Goal: Navigation & Orientation: Find specific page/section

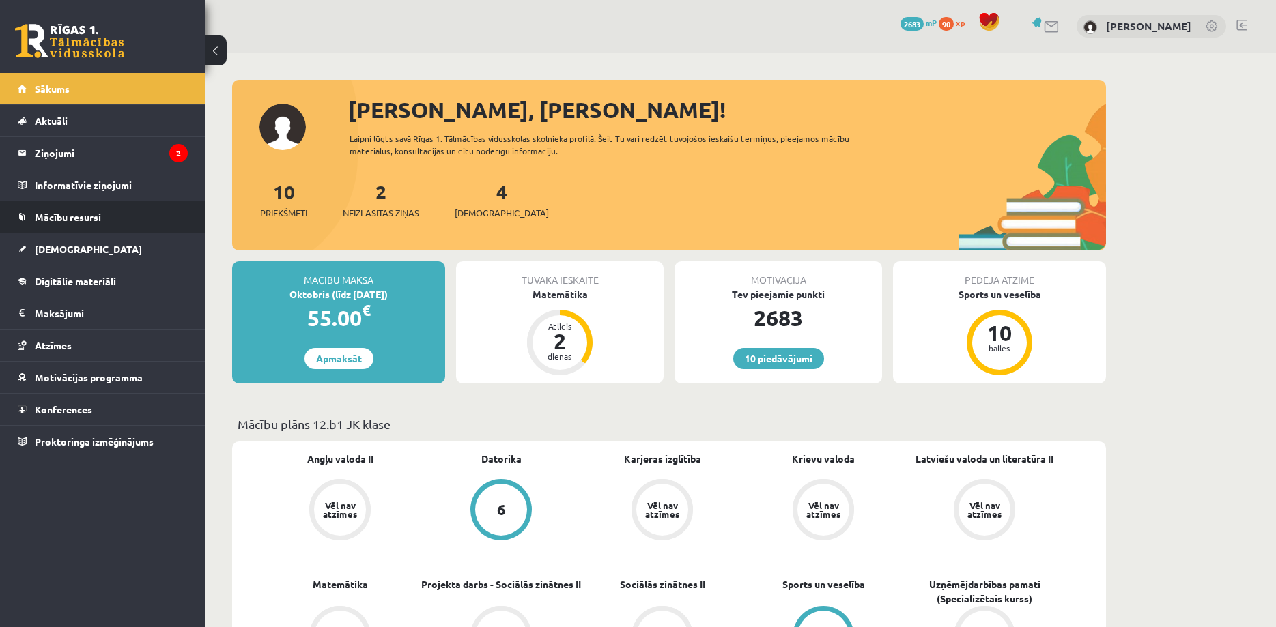
click at [82, 210] on link "Mācību resursi" at bounding box center [103, 216] width 170 height 31
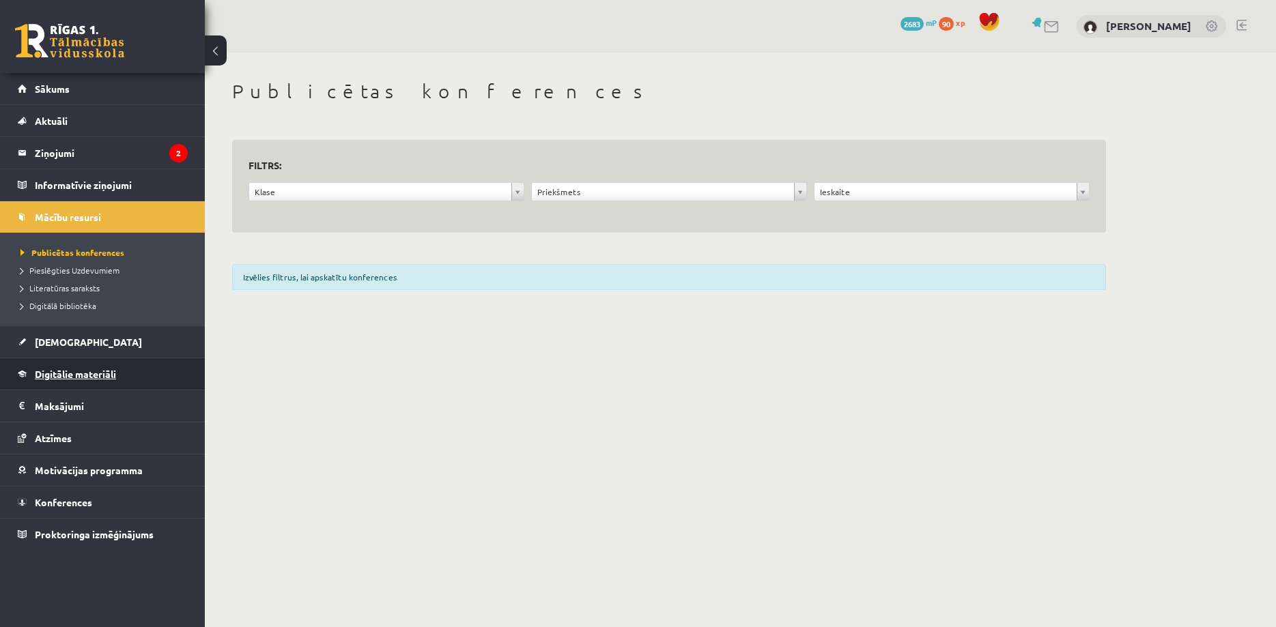
click at [96, 367] on link "Digitālie materiāli" at bounding box center [103, 373] width 170 height 31
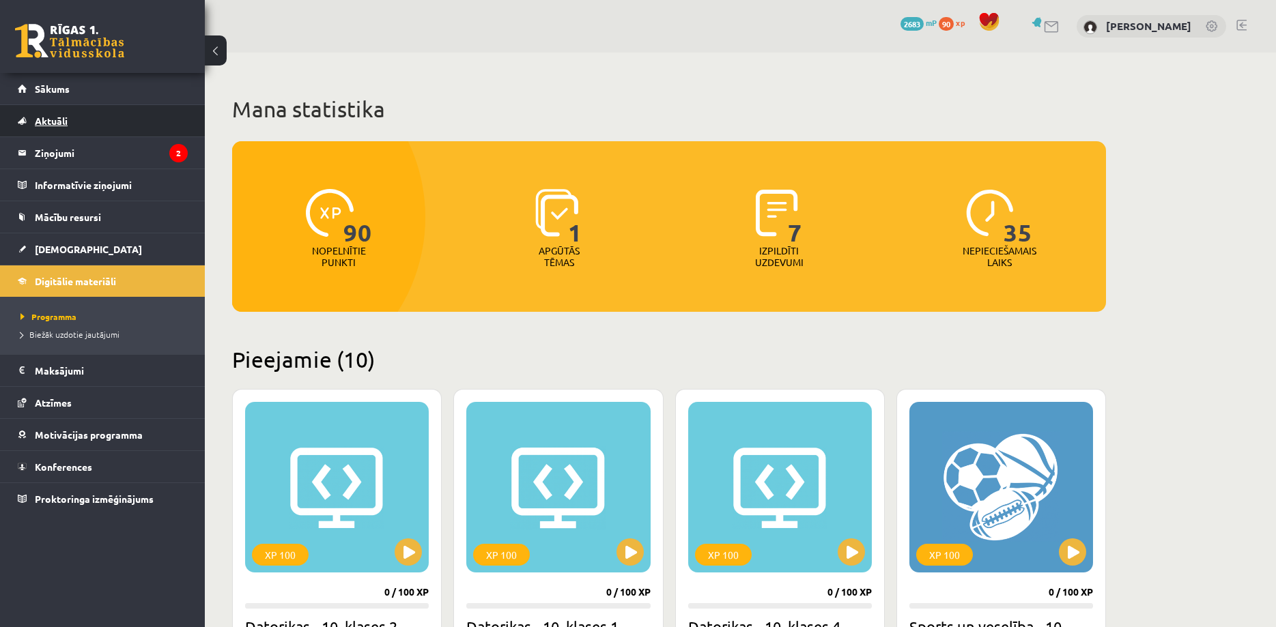
click at [64, 117] on span "Aktuāli" at bounding box center [51, 121] width 33 height 12
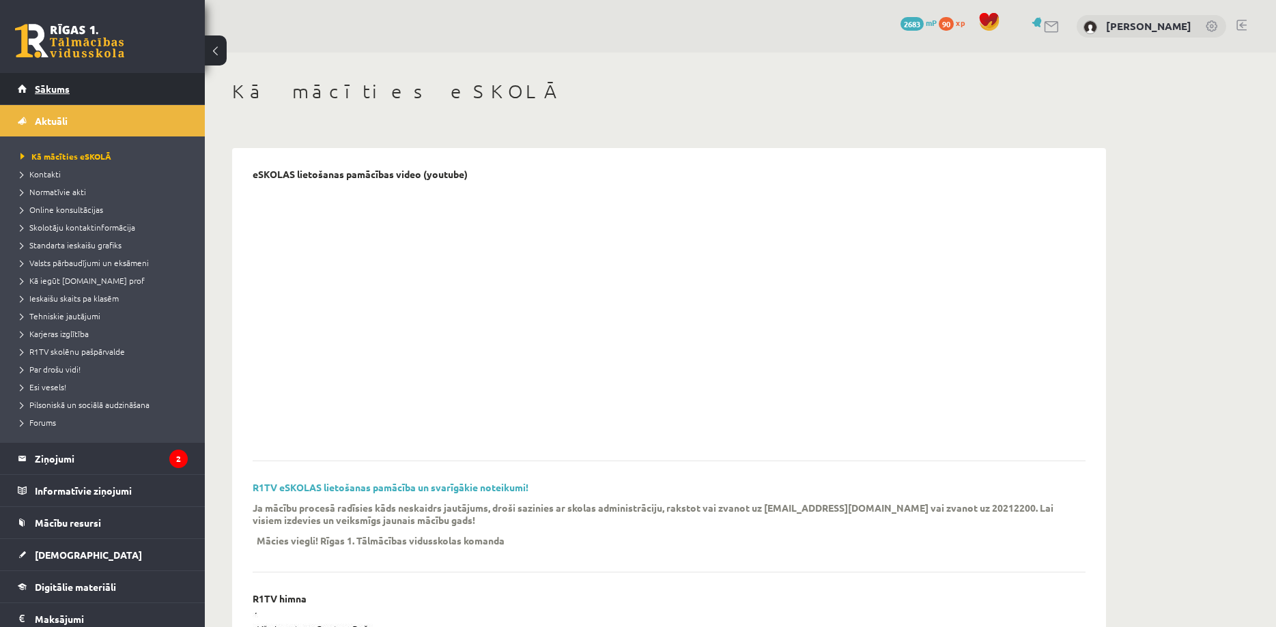
click at [51, 80] on link "Sākums" at bounding box center [103, 88] width 170 height 31
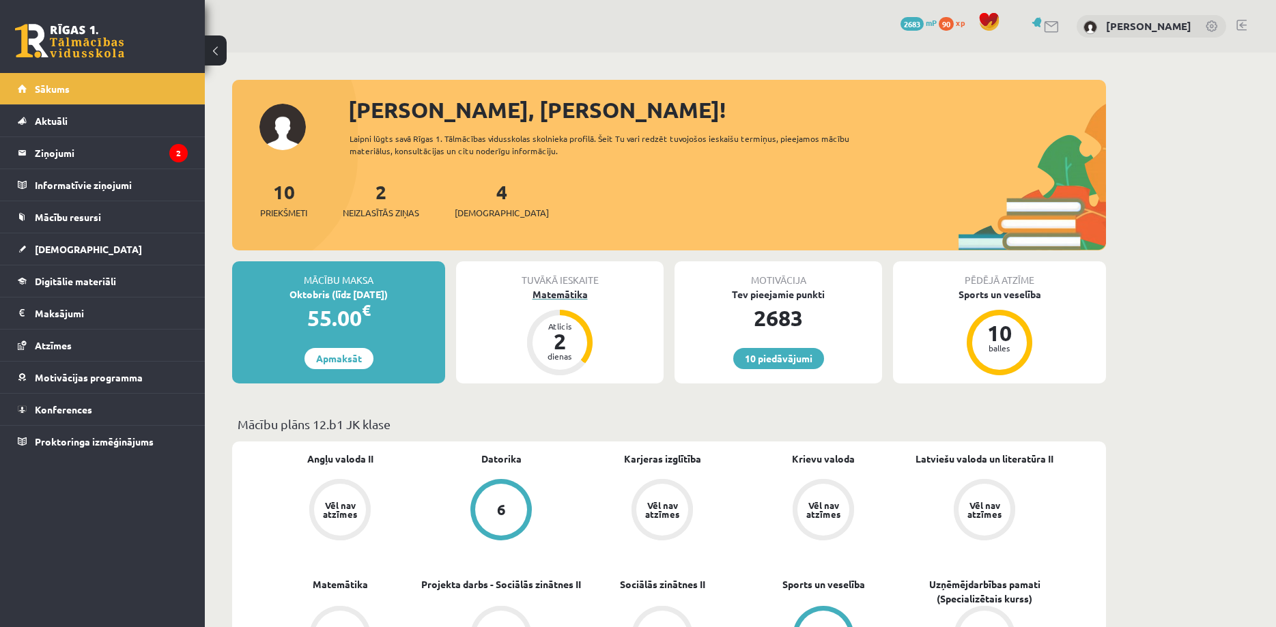
click at [559, 296] on div "Matemātika" at bounding box center [560, 294] width 208 height 14
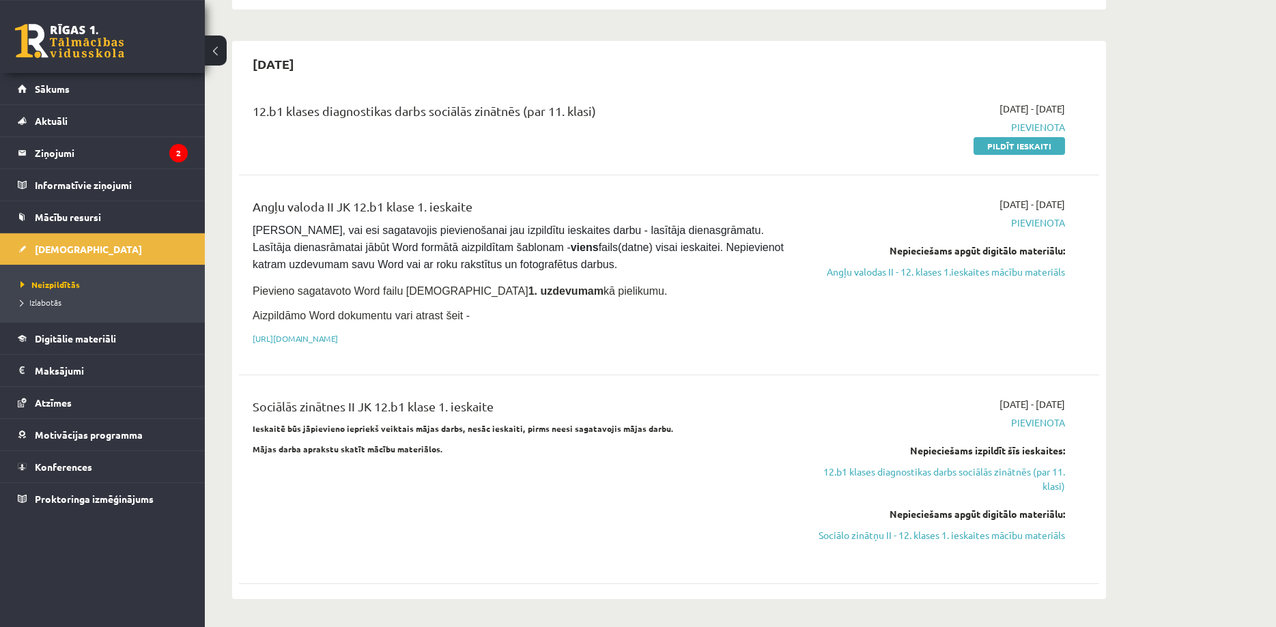
scroll to position [696, 0]
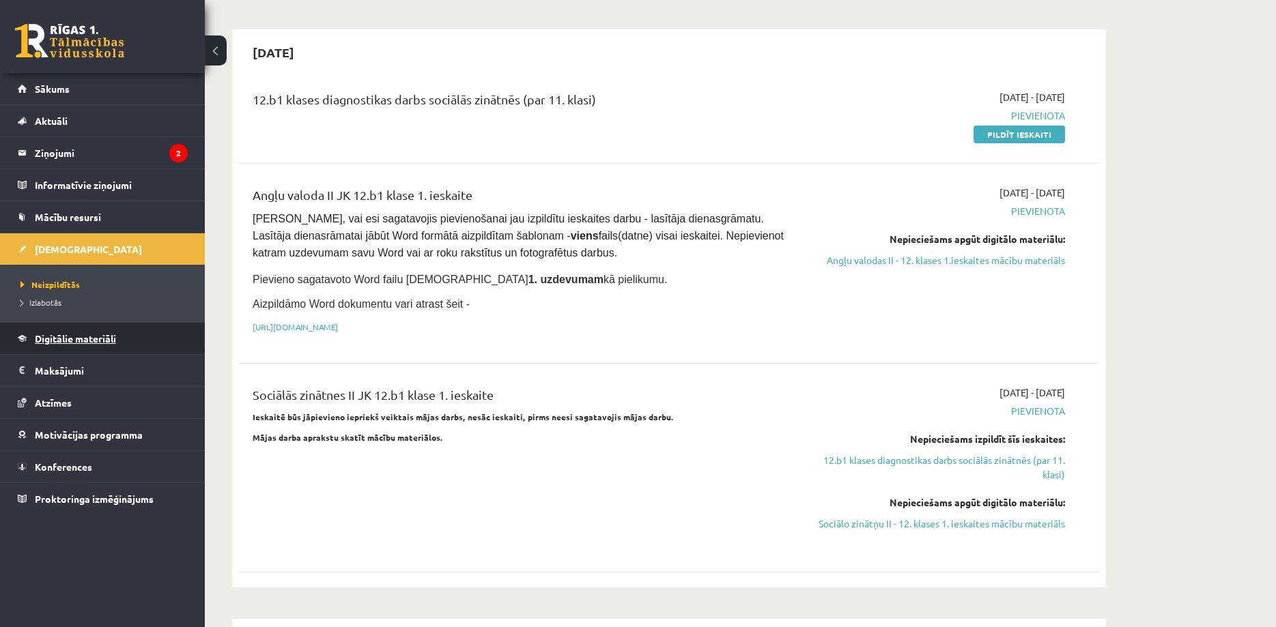
click at [72, 347] on link "Digitālie materiāli" at bounding box center [103, 338] width 170 height 31
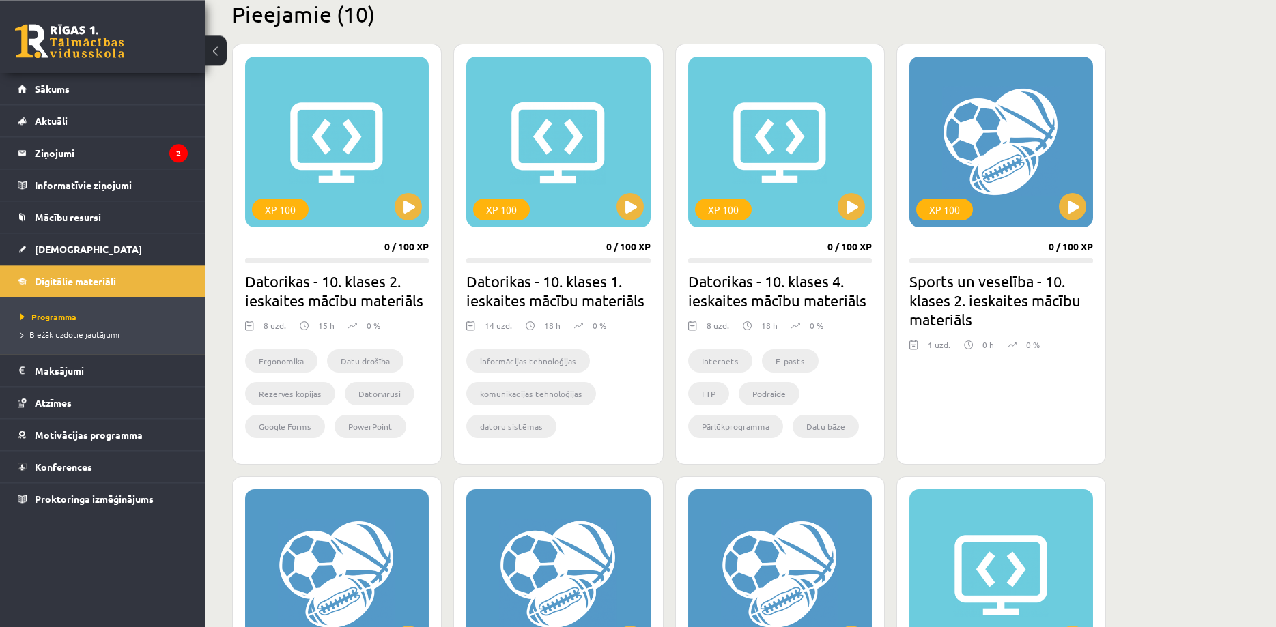
scroll to position [289, 0]
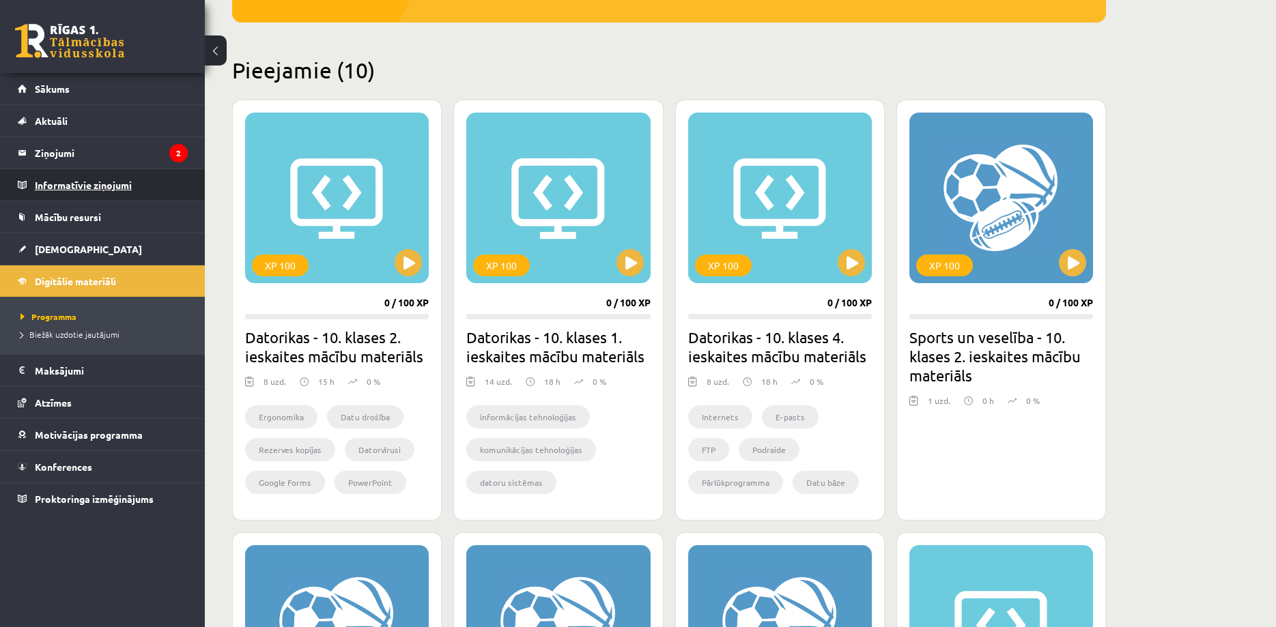
click at [55, 186] on legend "Informatīvie ziņojumi 0" at bounding box center [111, 184] width 153 height 31
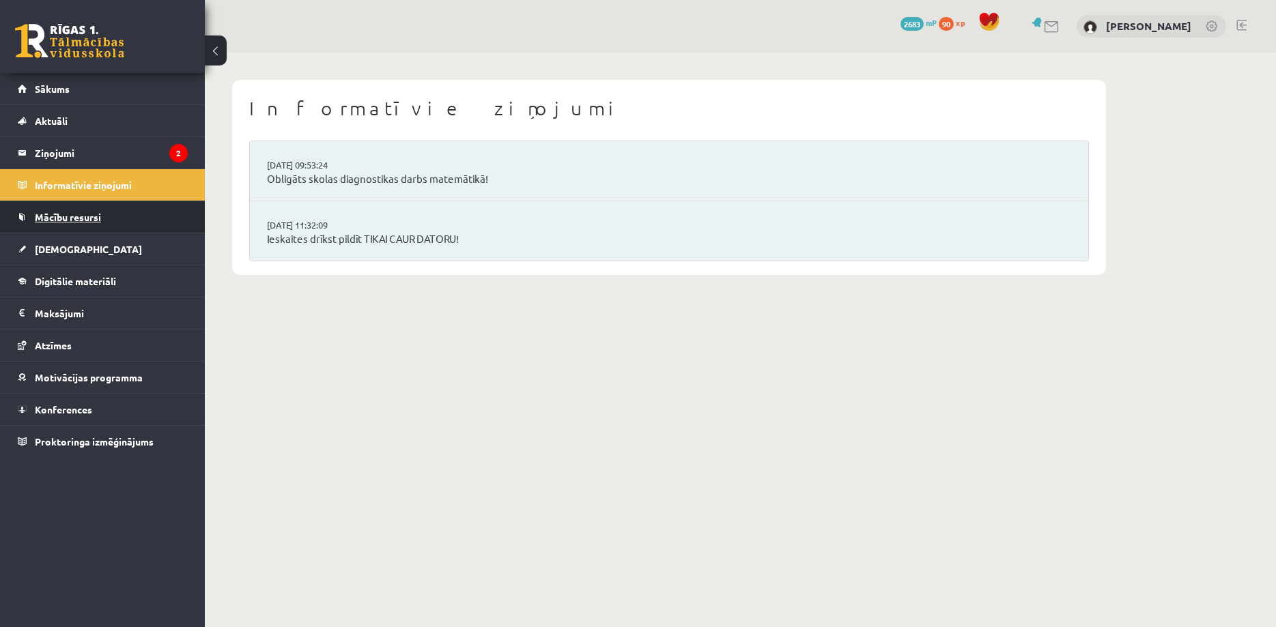
click at [53, 228] on link "Mācību resursi" at bounding box center [103, 216] width 170 height 31
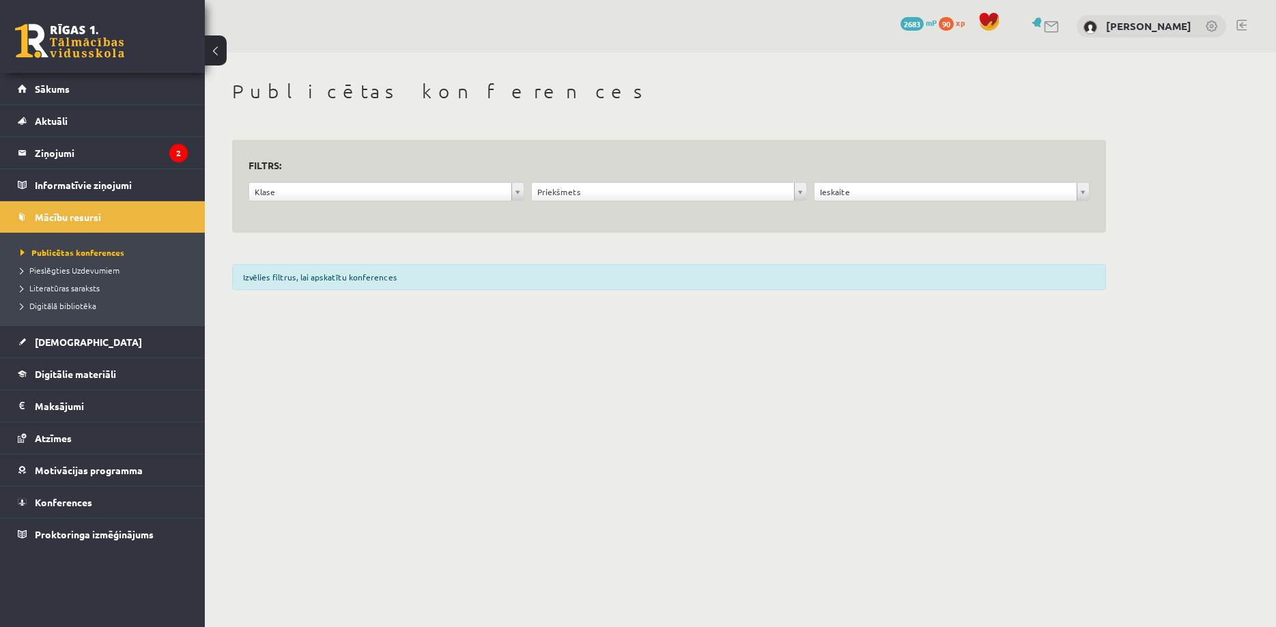
click at [420, 187] on body "0 Dāvanas 2683 mP 90 xp Oļesja Demčenkova Sākums Aktuāli Kā mācīties eSKOLĀ Kon…" at bounding box center [638, 313] width 1276 height 627
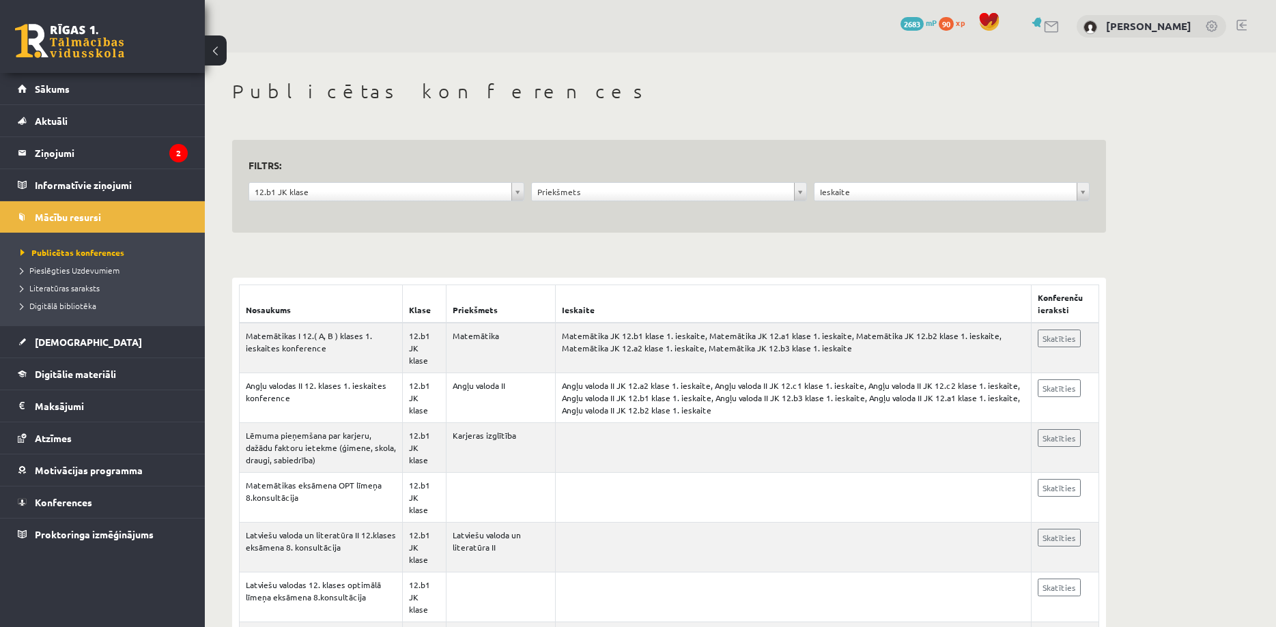
scroll to position [70, 0]
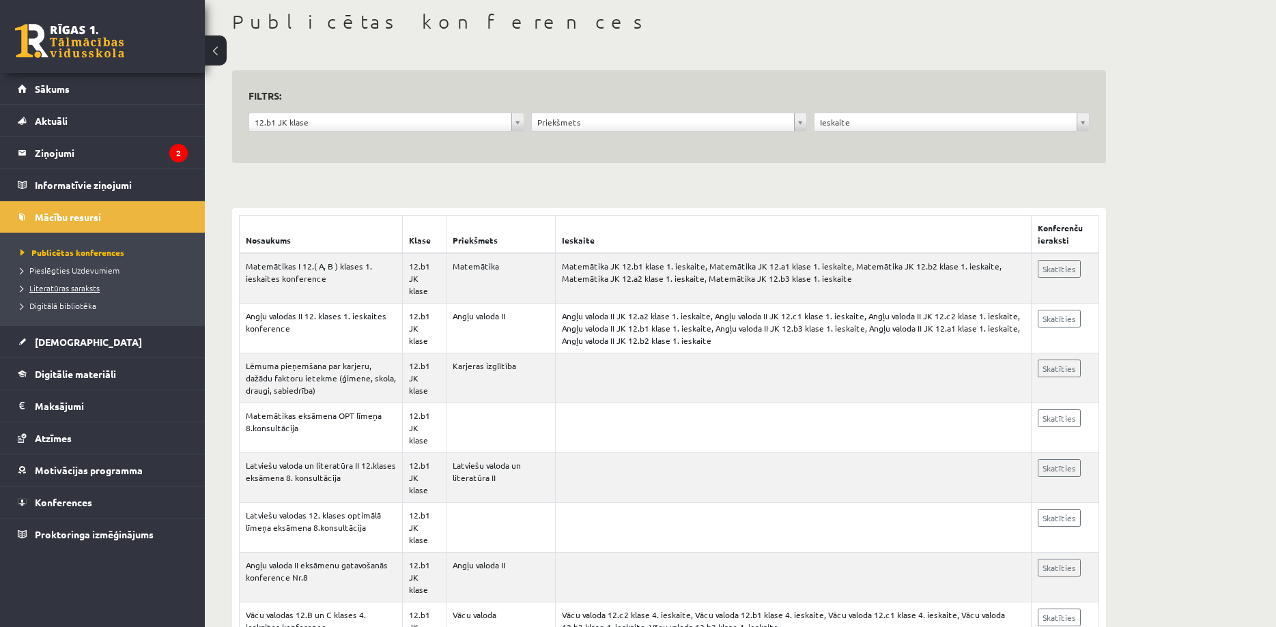
click at [59, 294] on link "Literatūras saraksts" at bounding box center [105, 288] width 171 height 12
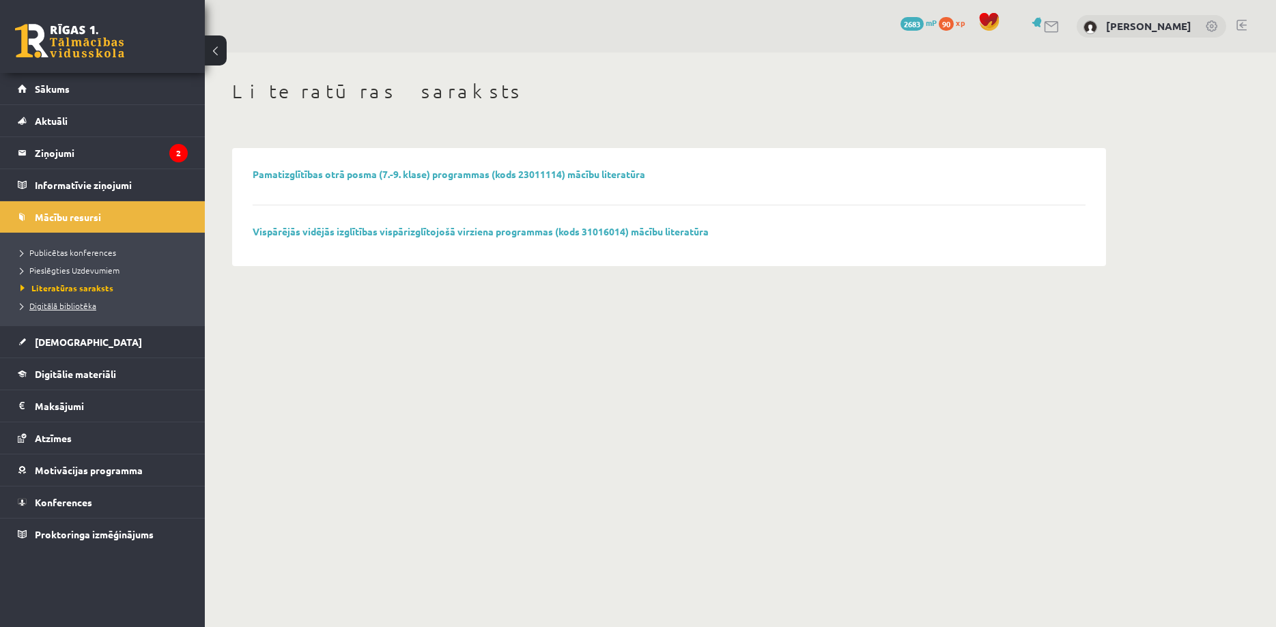
click at [60, 302] on span "Digitālā bibliotēka" at bounding box center [58, 305] width 76 height 11
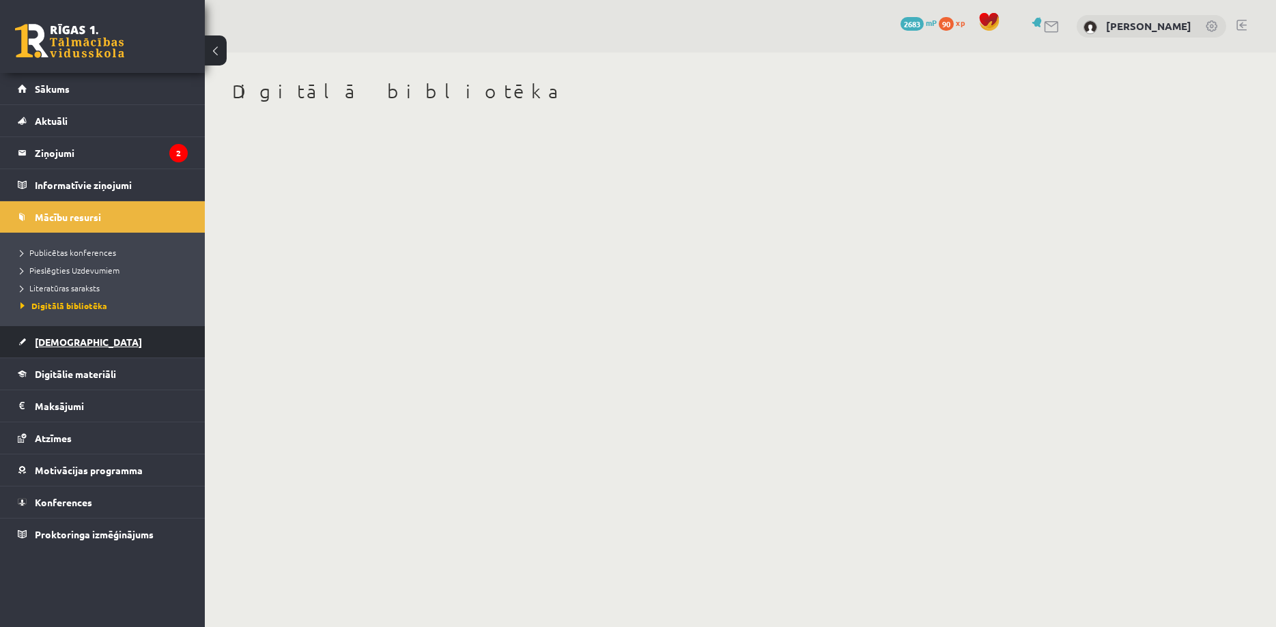
click at [57, 338] on span "[DEMOGRAPHIC_DATA]" at bounding box center [88, 342] width 107 height 12
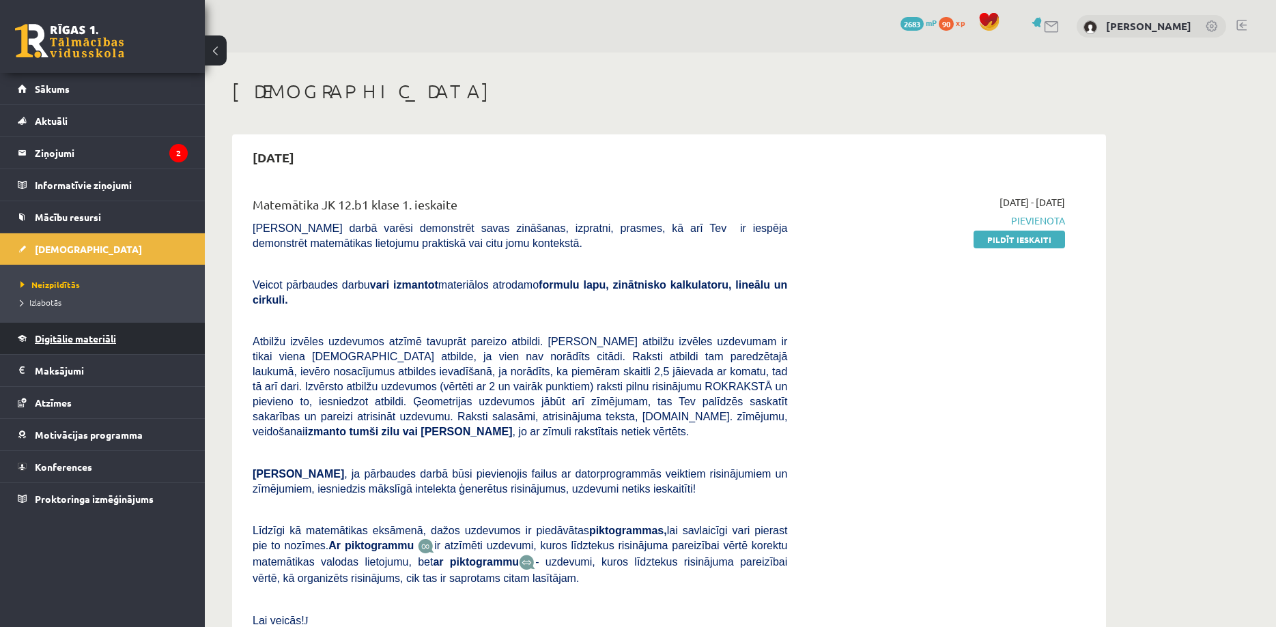
click at [92, 340] on span "Digitālie materiāli" at bounding box center [75, 339] width 81 height 12
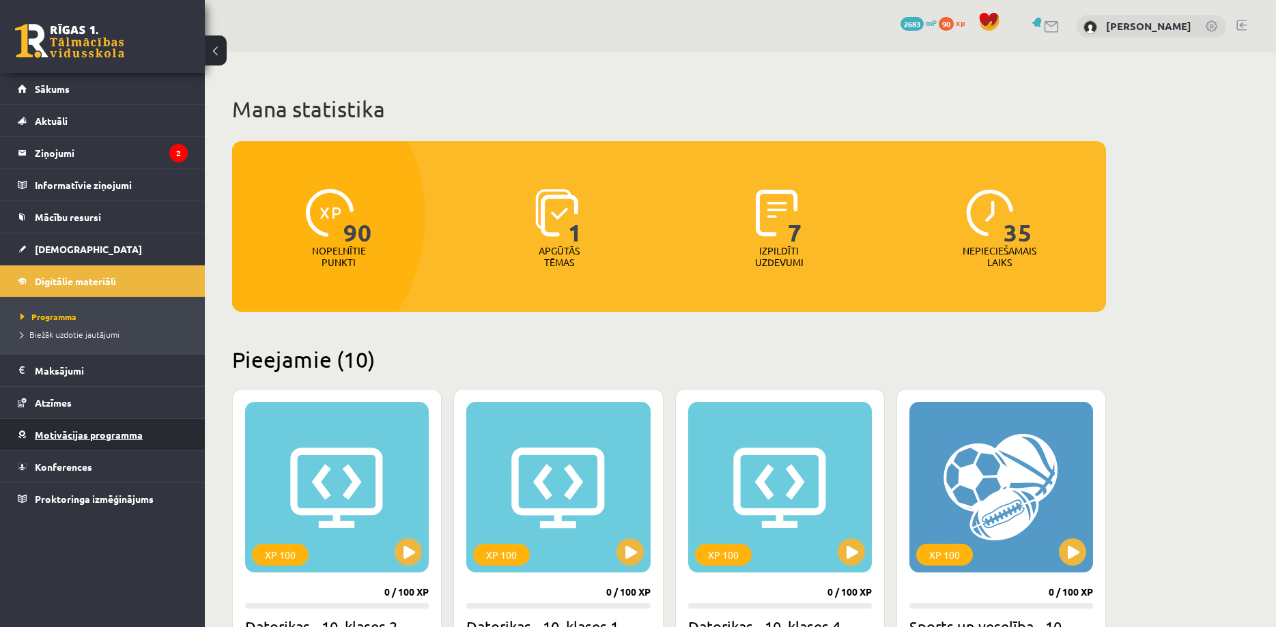
click at [57, 429] on span "Motivācijas programma" at bounding box center [89, 435] width 108 height 12
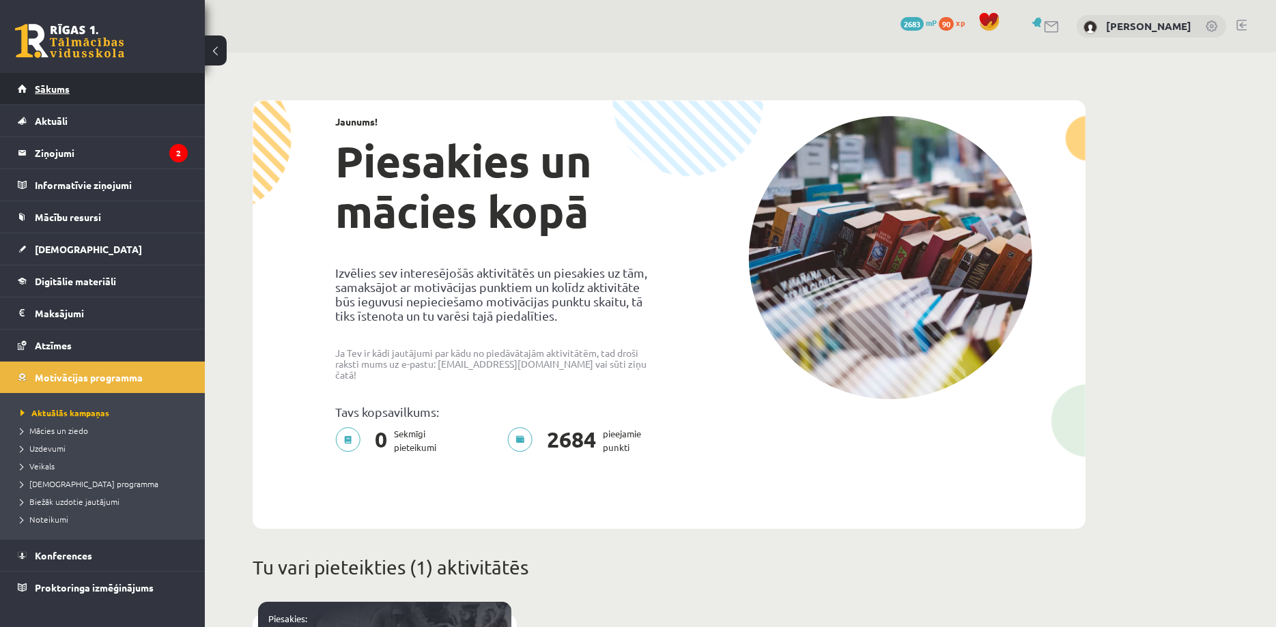
click at [111, 82] on link "Sākums" at bounding box center [103, 88] width 170 height 31
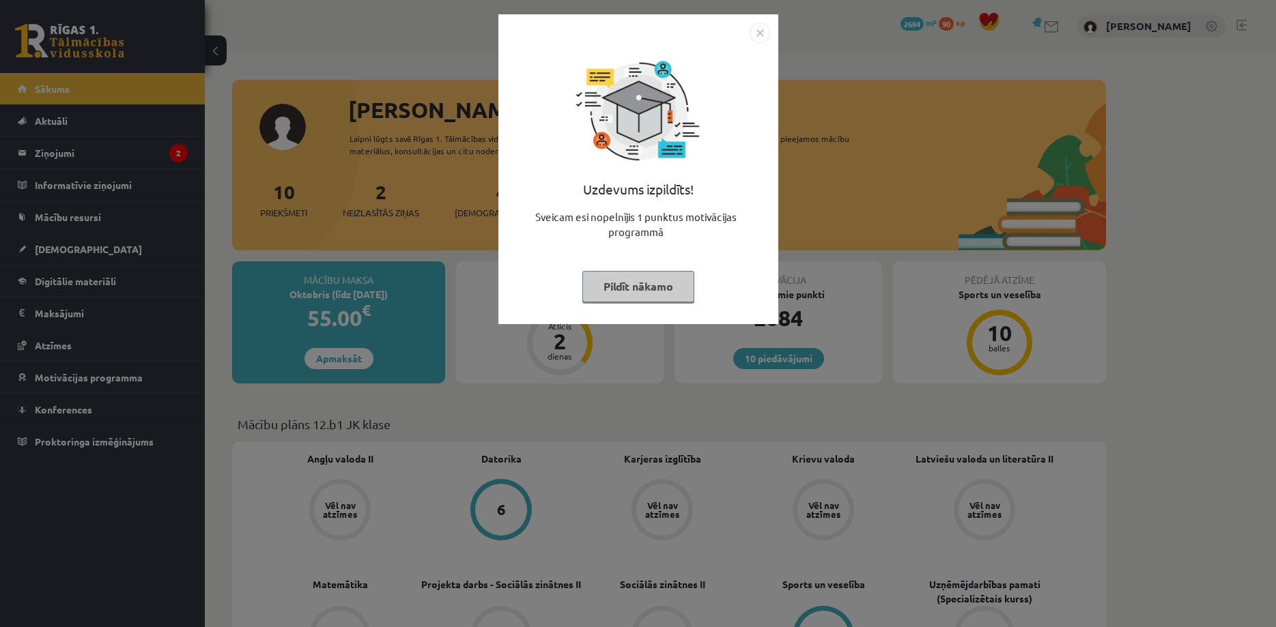
click at [610, 287] on button "Pildīt nākamo" at bounding box center [638, 286] width 112 height 31
